Goal: Entertainment & Leisure: Consume media (video, audio)

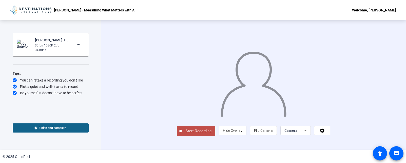
click at [26, 44] on mat-icon "play_circle_outline" at bounding box center [24, 44] width 6 height 5
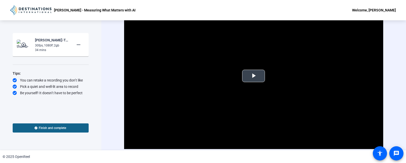
click at [254, 76] on span "Video Player" at bounding box center [254, 76] width 0 height 0
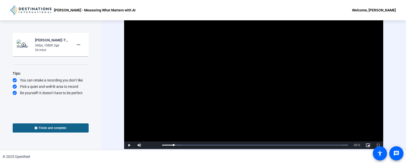
drag, startPoint x: 173, startPoint y: 146, endPoint x: 157, endPoint y: 146, distance: 17.0
click at [157, 146] on div "Play Mute Current Time 2:06 / Duration 34:17 Loaded : 100.00% 02:06 02:06 Strea…" at bounding box center [253, 145] width 259 height 8
click at [250, 104] on video "Video Player" at bounding box center [253, 76] width 259 height 146
click at [163, 144] on div "00:08" at bounding box center [162, 144] width 1 height 1
click at [129, 145] on span "Video Player" at bounding box center [129, 145] width 10 height 0
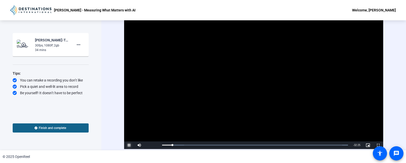
click at [127, 145] on span "Video Player" at bounding box center [129, 145] width 10 height 0
click at [129, 145] on span "Video Player" at bounding box center [129, 145] width 10 height 0
click at [45, 48] on div "34 mins" at bounding box center [52, 50] width 34 height 5
click at [23, 45] on mat-icon "play_circle_outline" at bounding box center [24, 44] width 6 height 5
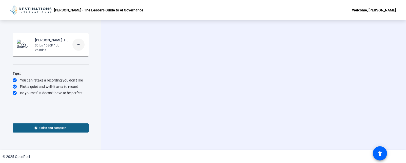
click at [78, 46] on mat-icon "more_horiz" at bounding box center [78, 45] width 6 height 6
click at [97, 56] on button "Delete clip" at bounding box center [86, 55] width 28 height 6
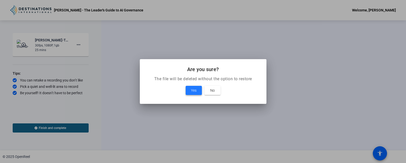
click at [194, 94] on span at bounding box center [194, 90] width 16 height 12
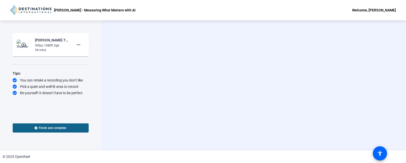
click at [29, 44] on img at bounding box center [24, 45] width 15 height 10
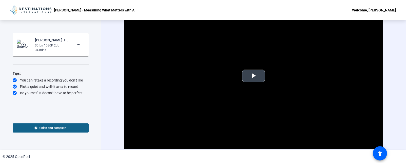
click at [254, 76] on span "Video Player" at bounding box center [254, 76] width 0 height 0
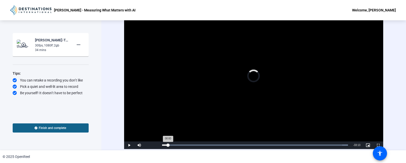
click at [168, 145] on div "Loaded : 100.00% 01:04 00:00" at bounding box center [255, 144] width 186 height 1
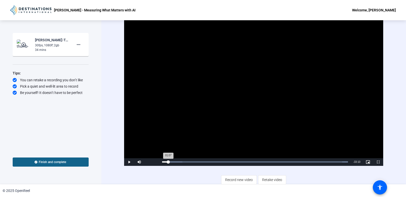
click at [168, 162] on div "Loaded : 100.00% 01:07 01:07" at bounding box center [255, 161] width 186 height 1
click at [165, 162] on div "Loaded : 100.00% 00:39 00:39" at bounding box center [255, 161] width 186 height 1
click at [80, 43] on mat-icon "more_horiz" at bounding box center [78, 45] width 6 height 6
click at [127, 24] on div at bounding box center [203, 98] width 406 height 197
drag, startPoint x: 174, startPoint y: 162, endPoint x: 143, endPoint y: 155, distance: 32.0
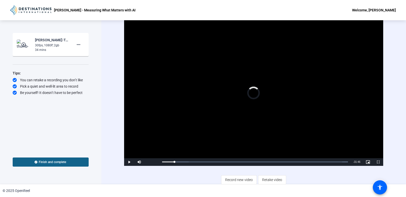
click at [143, 155] on div "Video Player is loading. Play Video Play Mute 95% Current Time 2:14 / Duration …" at bounding box center [253, 93] width 259 height 146
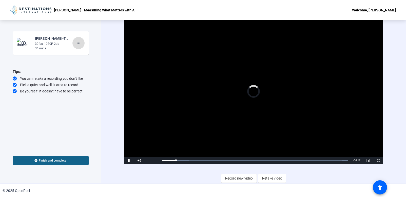
click at [77, 43] on mat-icon "more_horiz" at bounding box center [78, 43] width 6 height 6
click at [108, 18] on div at bounding box center [203, 98] width 406 height 197
click at [129, 161] on span "Video Player" at bounding box center [129, 161] width 10 height 0
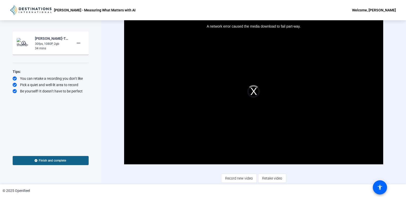
scroll to position [0, 0]
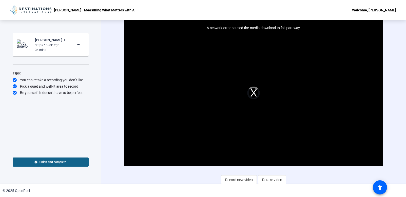
click at [253, 93] on div "A network error caused the media download to fail part-way." at bounding box center [253, 93] width 259 height 146
click at [26, 48] on img at bounding box center [24, 45] width 15 height 10
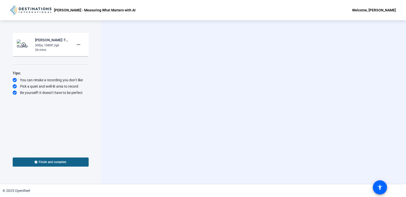
click at [26, 42] on mat-icon "play_circle_outline" at bounding box center [24, 44] width 6 height 5
